Goal: Task Accomplishment & Management: Manage account settings

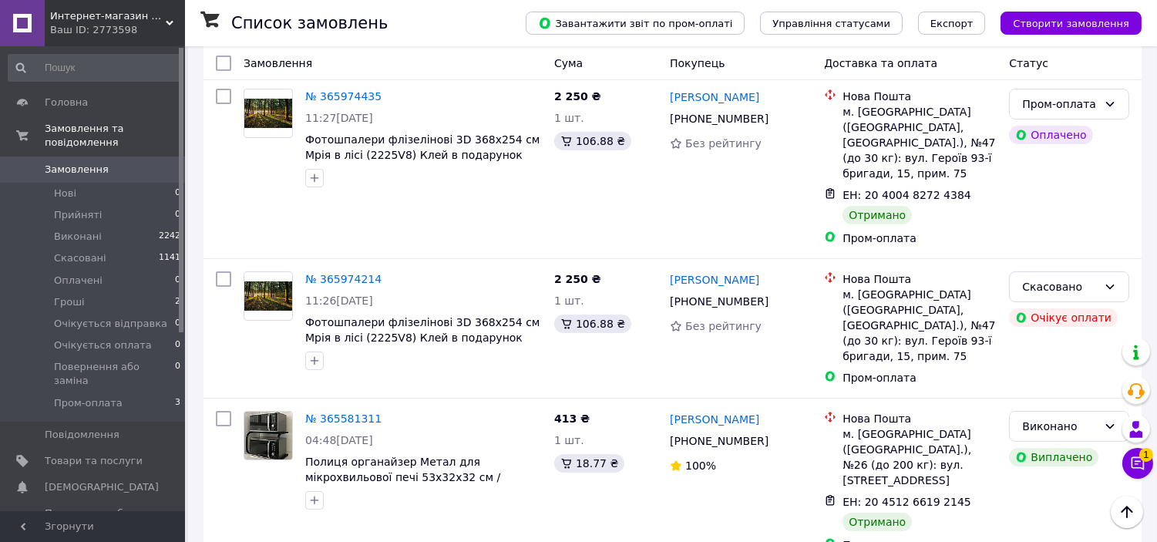
click at [1146, 461] on button "Чат з покупцем 1" at bounding box center [1137, 463] width 31 height 31
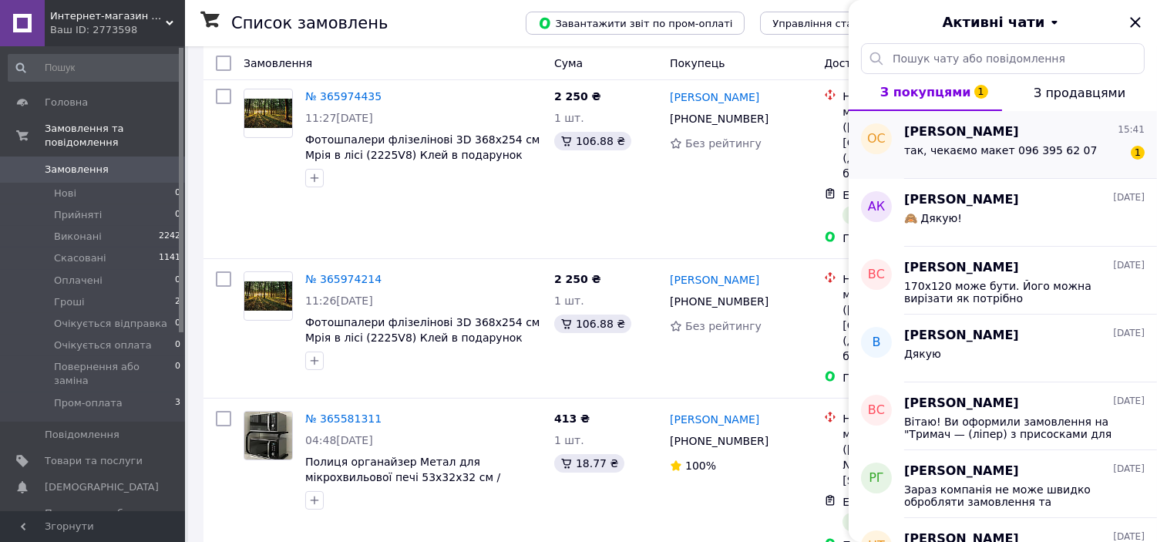
click at [971, 139] on span "[PERSON_NAME]" at bounding box center [961, 132] width 115 height 18
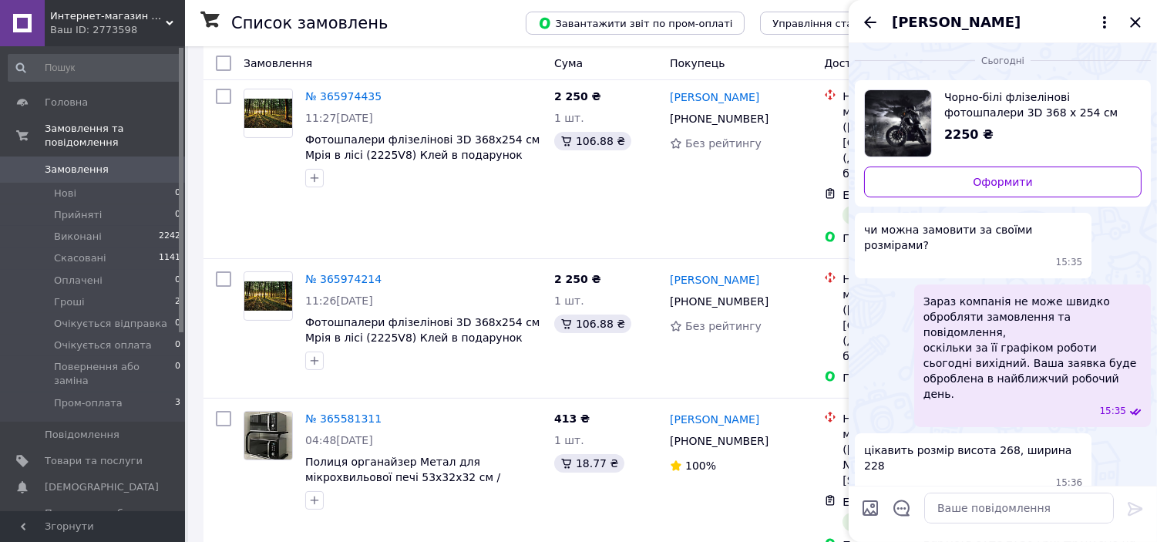
scroll to position [0, 0]
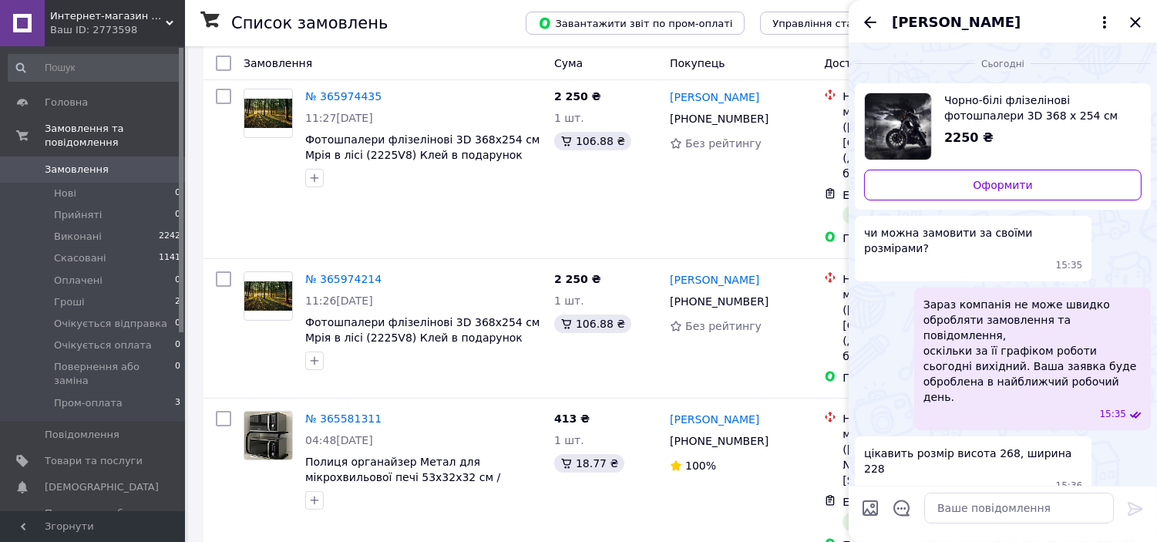
click at [976, 445] on span "цікавить розмір висота 268, ширина 228" at bounding box center [973, 460] width 218 height 31
drag, startPoint x: 945, startPoint y: 411, endPoint x: 1087, endPoint y: 399, distance: 142.3
click at [1087, 436] on div "цікавить розмір висота 268, ширина 228 15:36" at bounding box center [973, 469] width 237 height 66
drag, startPoint x: 1063, startPoint y: 405, endPoint x: 946, endPoint y: 412, distance: 118.1
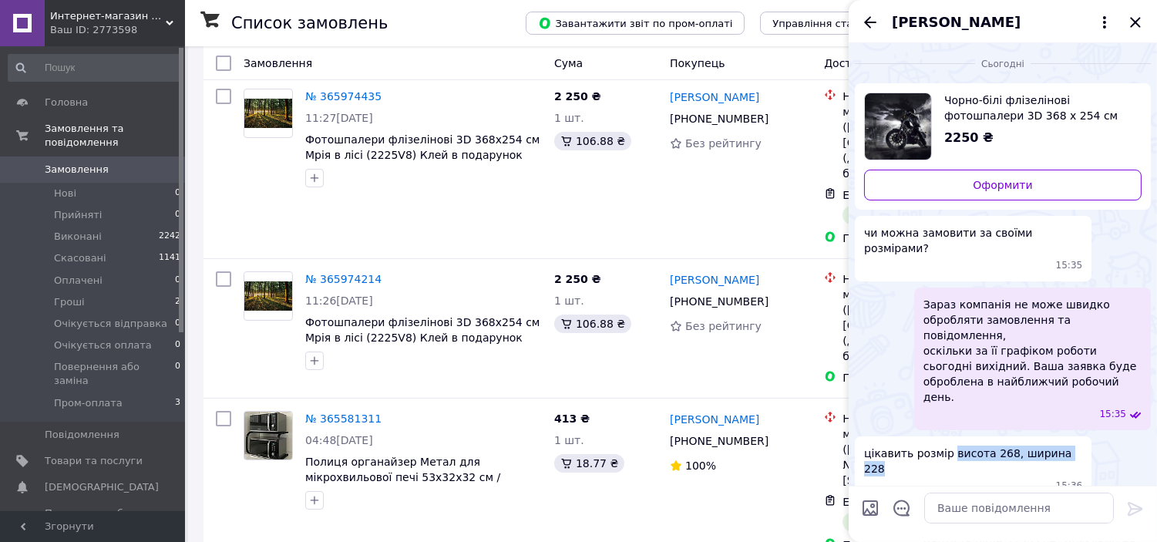
click at [946, 445] on span "цікавить розмір висота 268, ширина 228" at bounding box center [973, 460] width 218 height 31
copy span "висота 268, ширина 228"
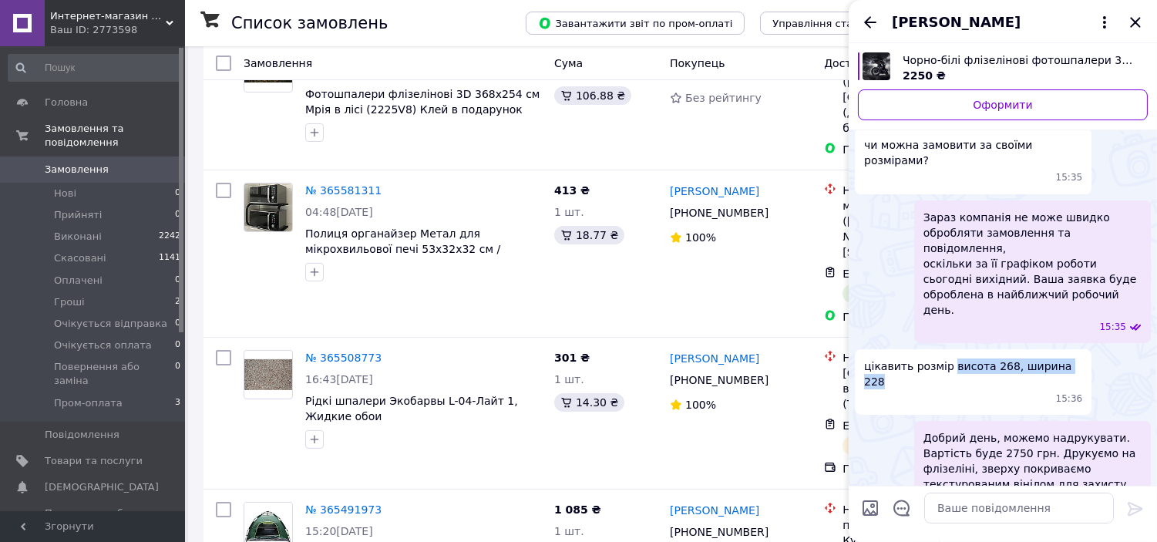
scroll to position [18, 0]
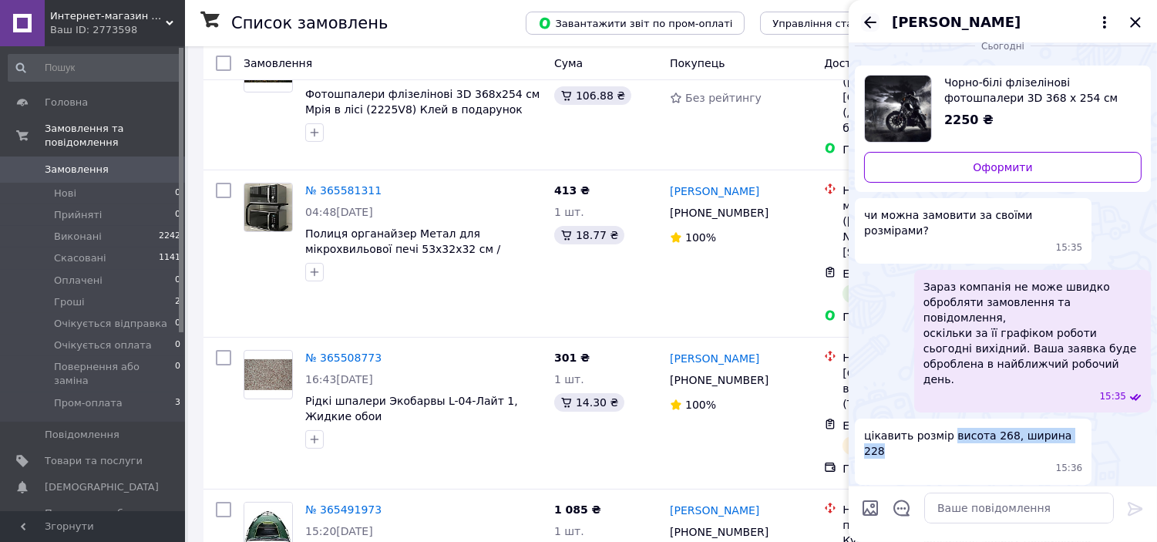
click at [873, 16] on icon "Назад" at bounding box center [870, 22] width 18 height 18
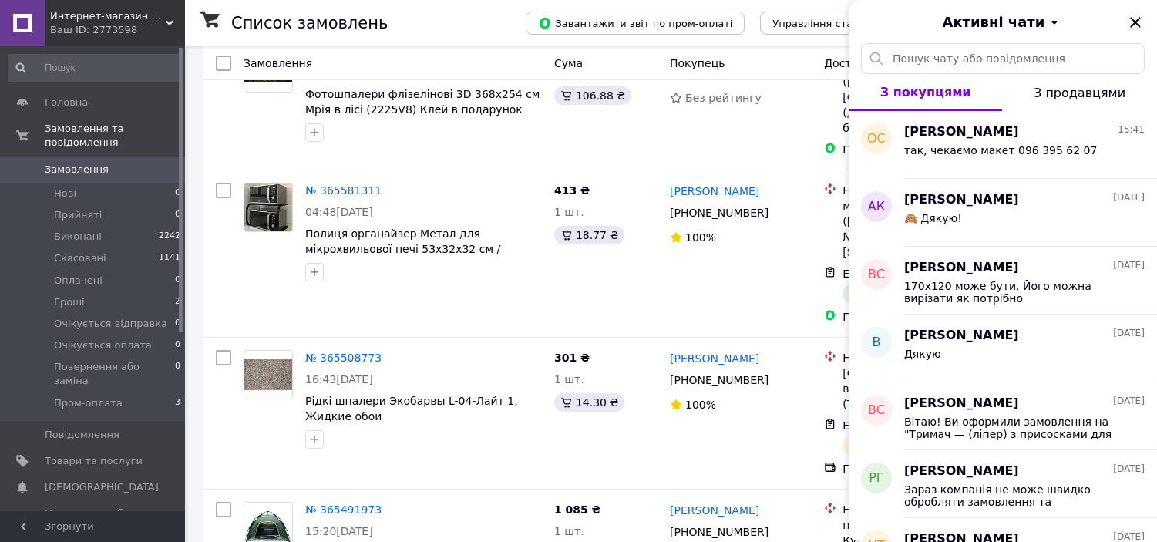
click at [1130, 25] on icon "Закрити" at bounding box center [1135, 22] width 18 height 18
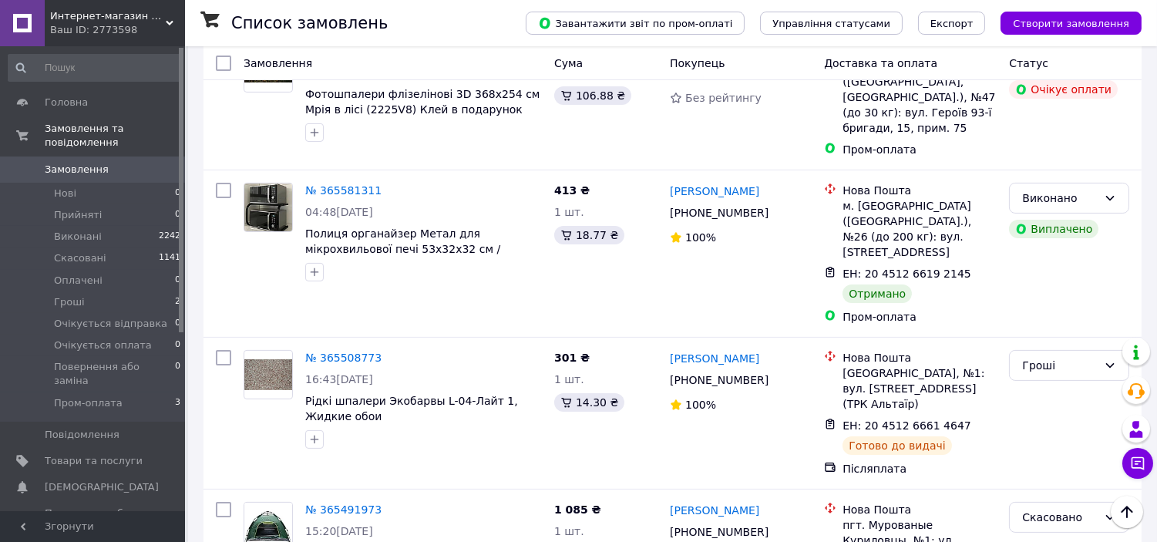
scroll to position [0, 0]
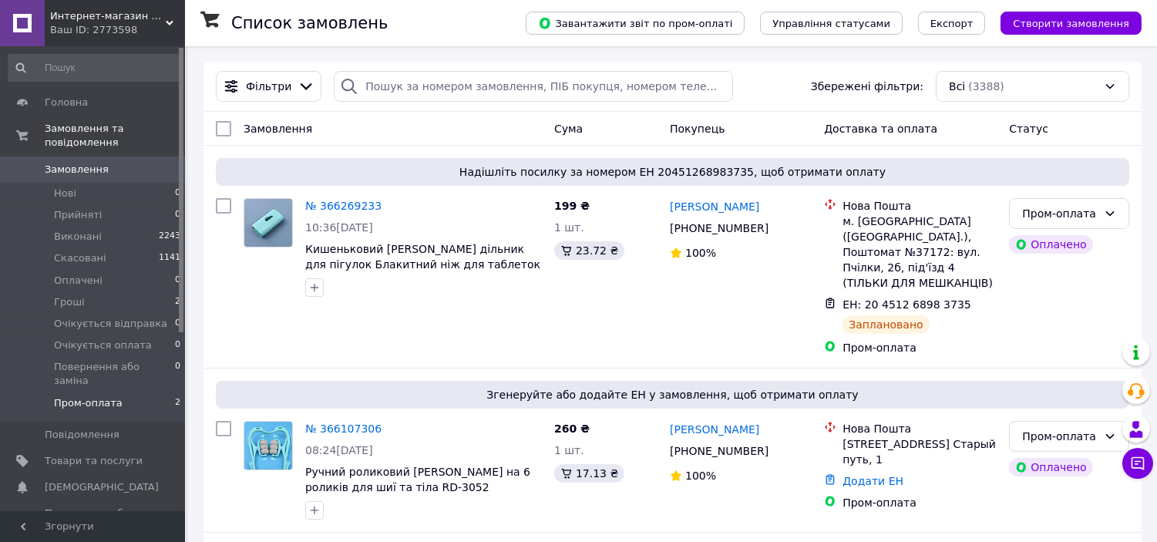
click at [133, 392] on li "Пром-оплата 2" at bounding box center [95, 406] width 190 height 29
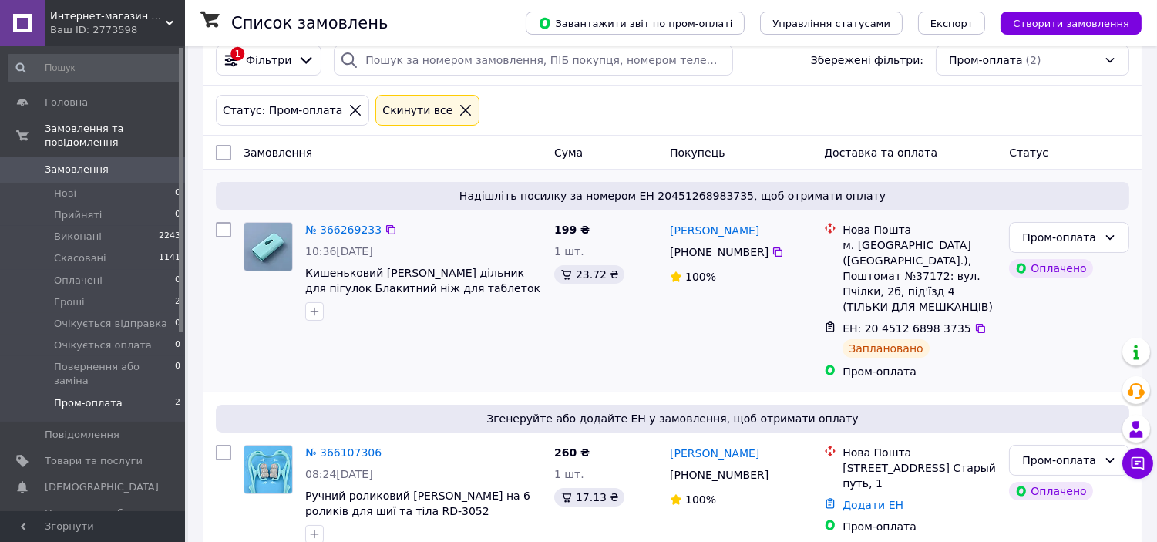
scroll to position [41, 0]
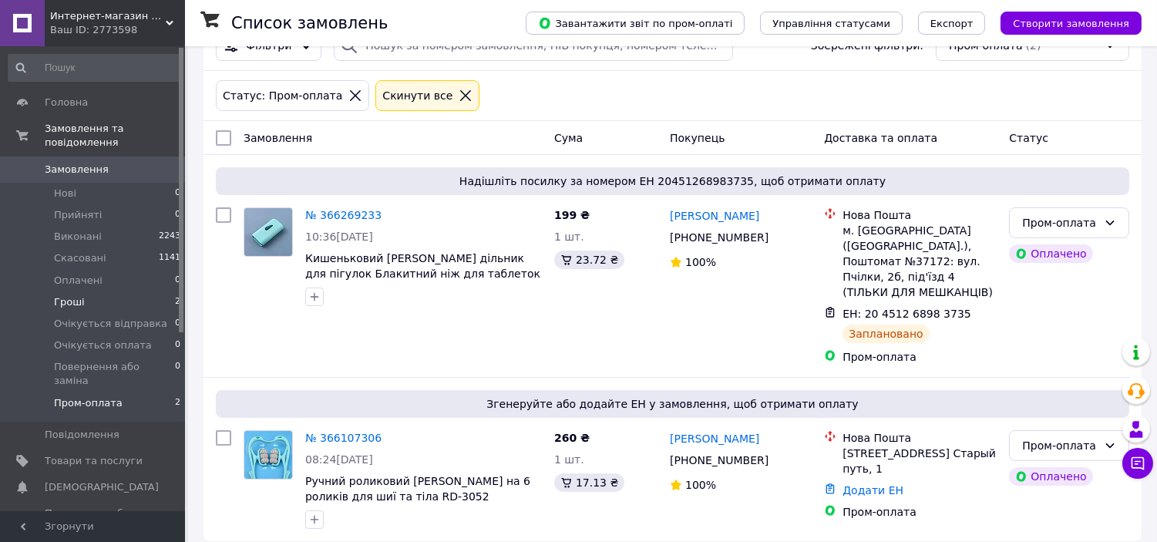
click at [160, 291] on li "Гроші 2" at bounding box center [95, 302] width 190 height 22
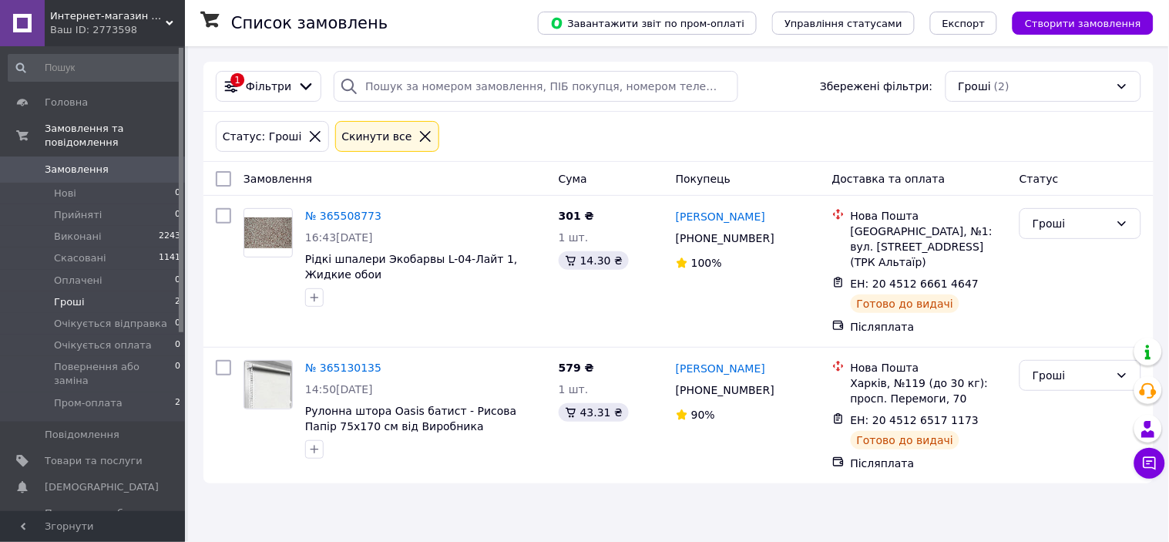
click at [123, 163] on span "Замовлення" at bounding box center [94, 170] width 98 height 14
